Goal: Information Seeking & Learning: Check status

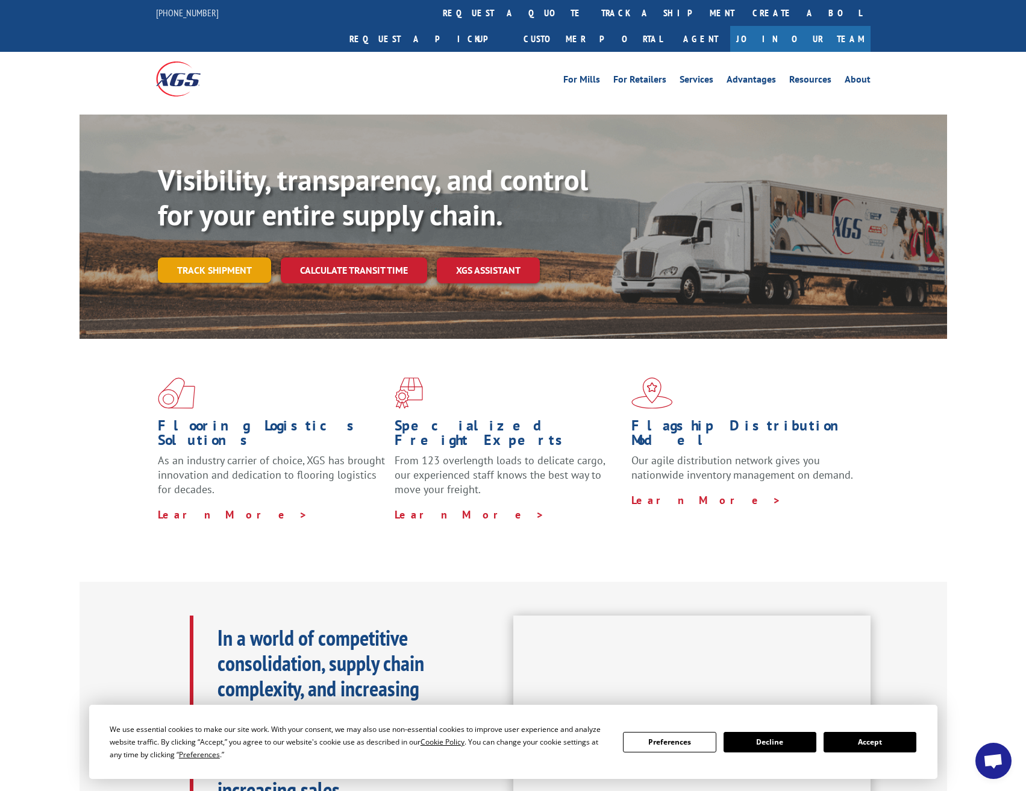
click at [201, 257] on link "Track shipment" at bounding box center [214, 269] width 113 height 25
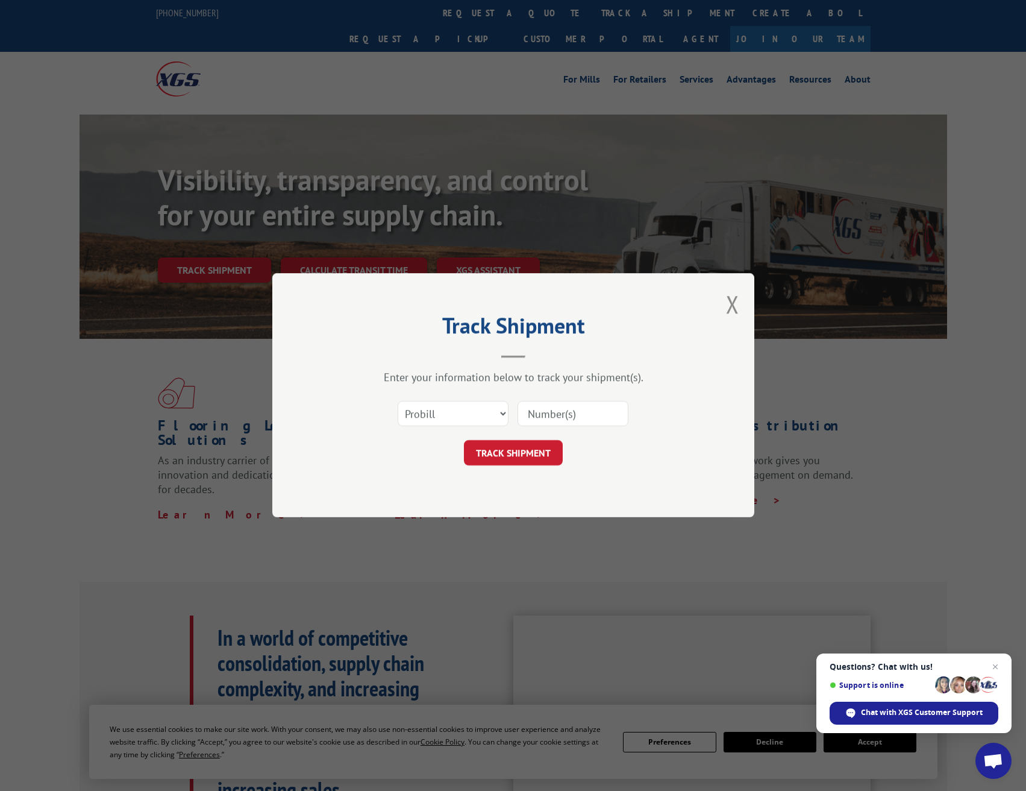
drag, startPoint x: 546, startPoint y: 412, endPoint x: 554, endPoint y: 416, distance: 9.2
click at [546, 412] on input at bounding box center [573, 413] width 111 height 25
paste input "17354894"
type input "17354894"
click at [516, 444] on button "TRACK SHIPMENT" at bounding box center [513, 453] width 99 height 25
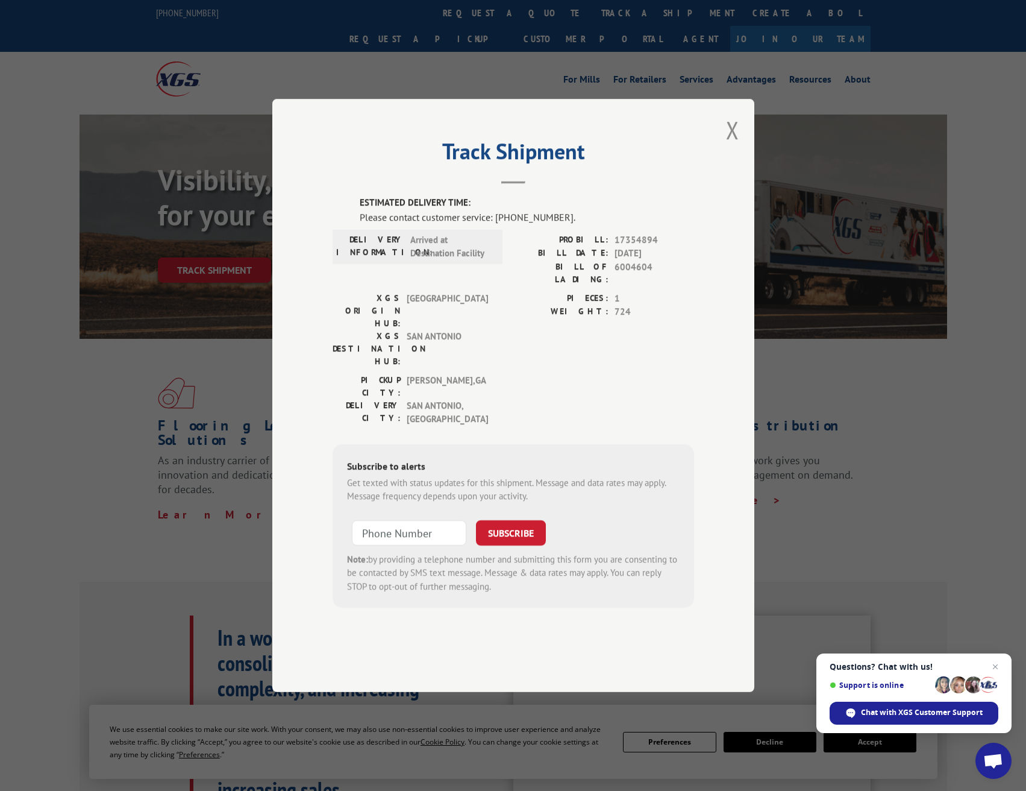
drag, startPoint x: 662, startPoint y: 156, endPoint x: 764, endPoint y: 75, distance: 130.4
click at [764, 74] on div "Track Shipment ESTIMATED DELIVERY TIME: Please contact customer service: [PHONE…" at bounding box center [513, 395] width 1026 height 791
click at [732, 146] on button "Close modal" at bounding box center [732, 130] width 13 height 32
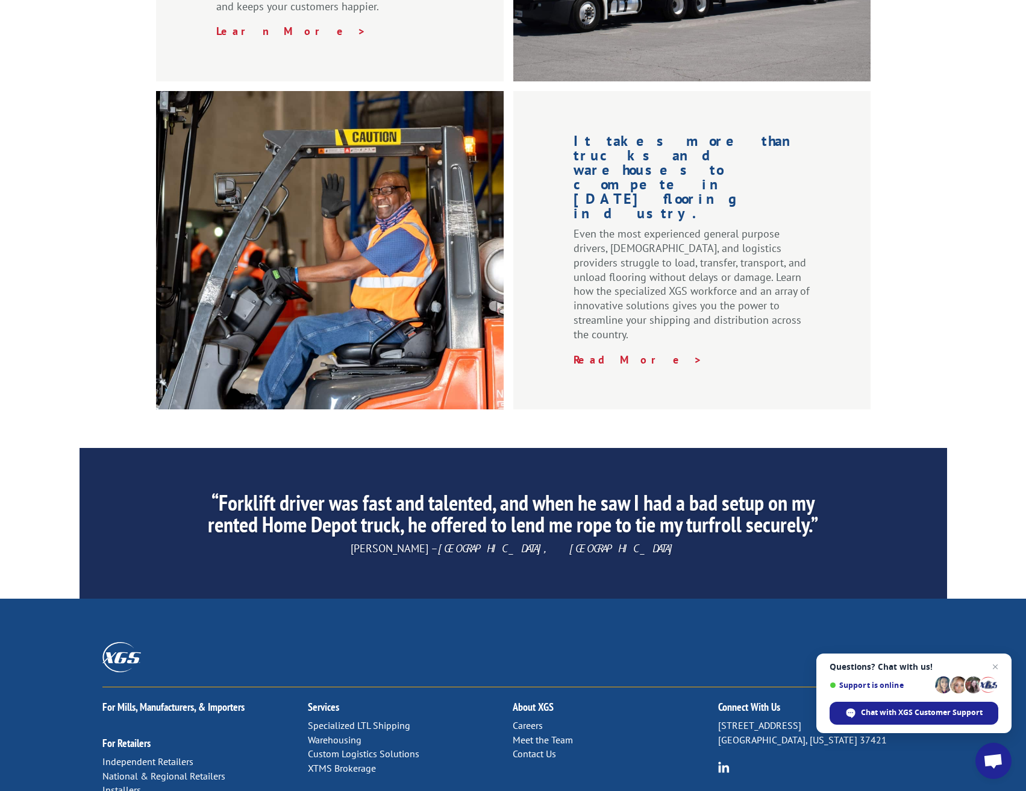
scroll to position [1595, 0]
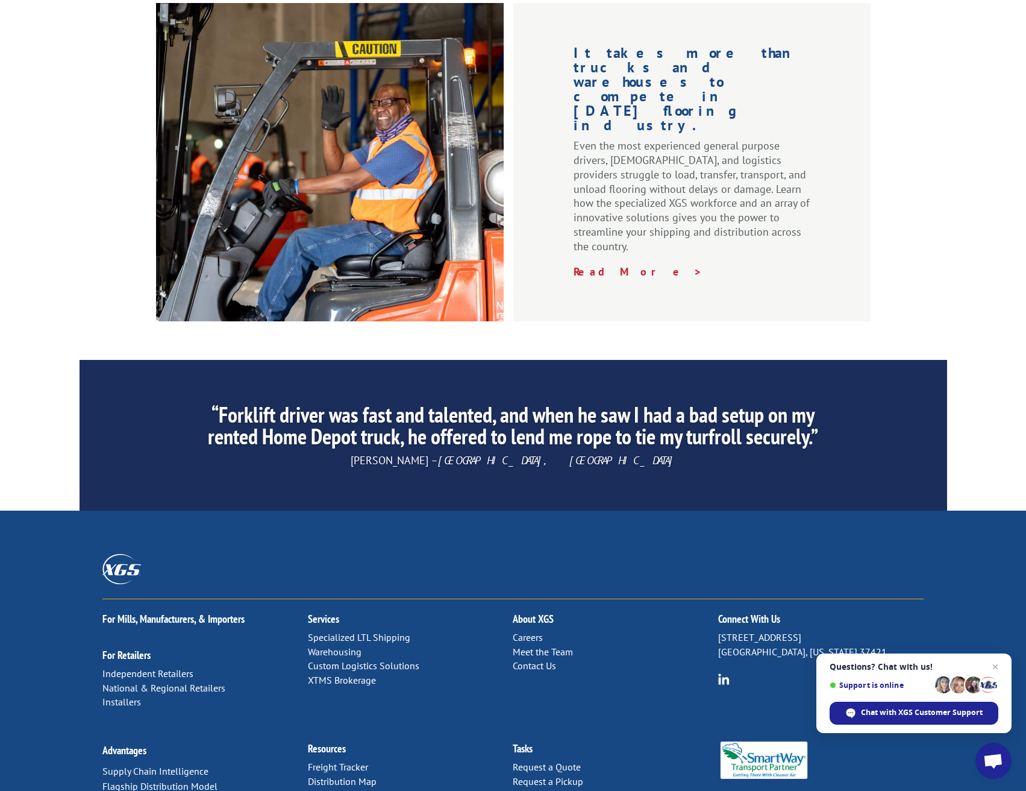
click at [541, 659] on link "Contact Us" at bounding box center [534, 665] width 43 height 12
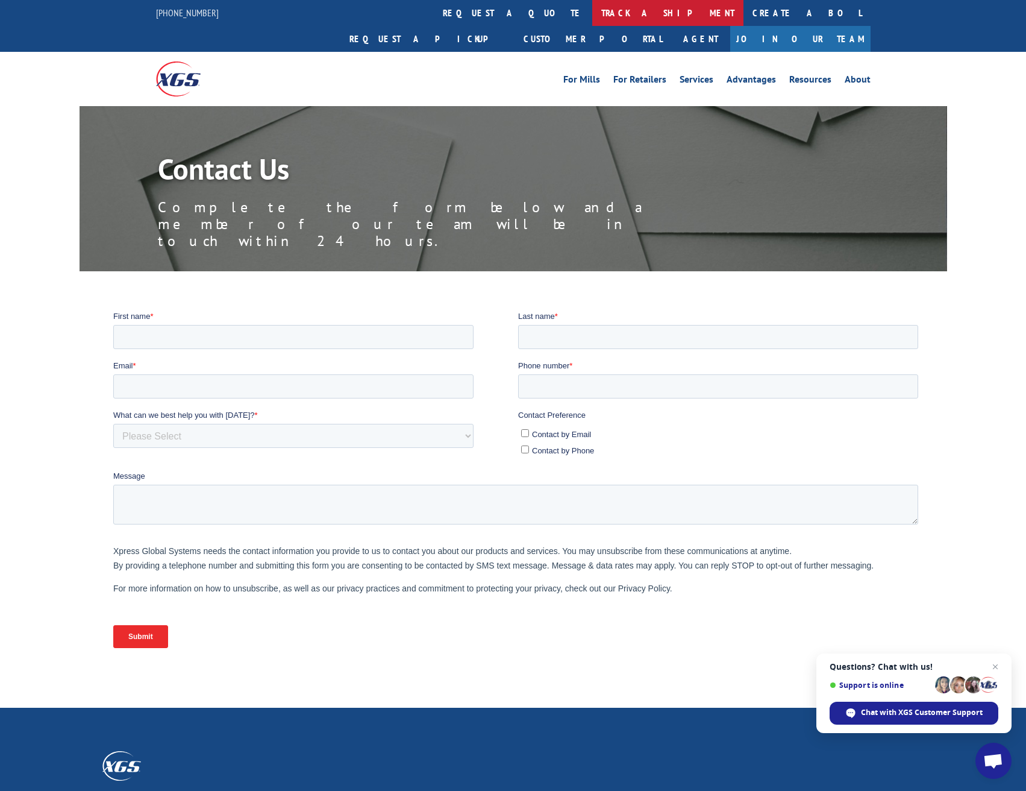
click at [592, 9] on link "track a shipment" at bounding box center [667, 13] width 151 height 26
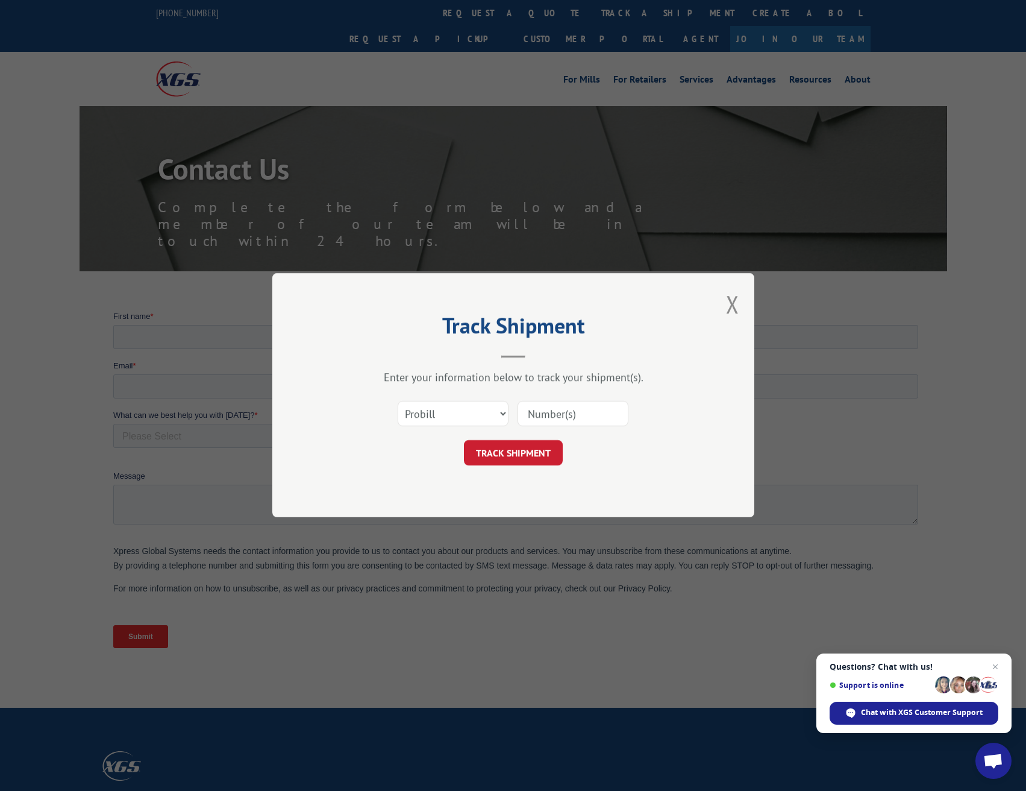
click at [544, 413] on input at bounding box center [573, 413] width 111 height 25
paste input "17354894"
type input "17354894"
click at [527, 451] on button "TRACK SHIPMENT" at bounding box center [513, 453] width 99 height 25
